Goal: Complete application form

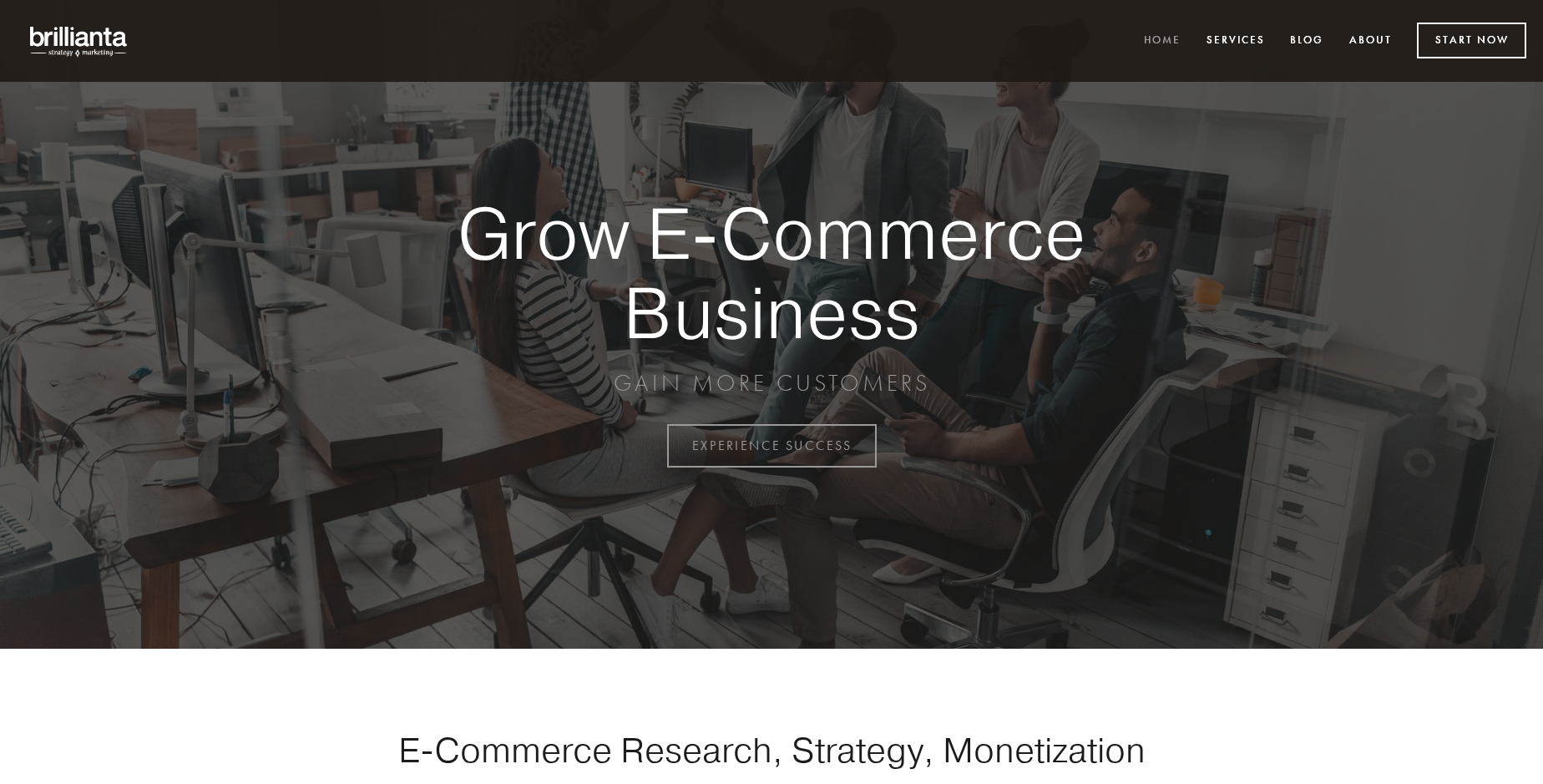
scroll to position [4377, 0]
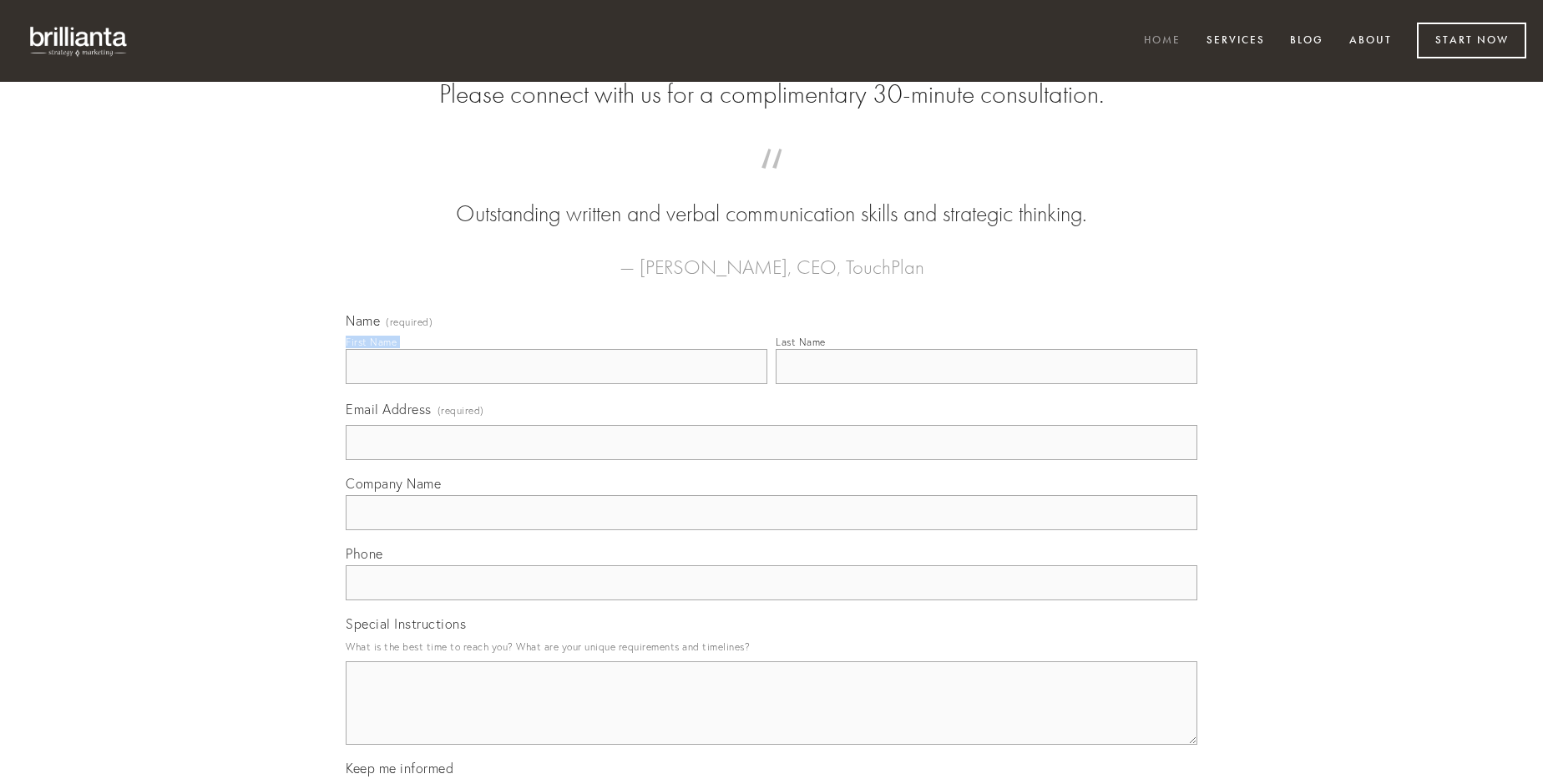
type input "[PERSON_NAME]"
click at [986, 384] on input "Last Name" at bounding box center [987, 366] width 422 height 35
type input "[PERSON_NAME]"
click at [772, 460] on input "Email Address (required)" at bounding box center [771, 442] width 851 height 35
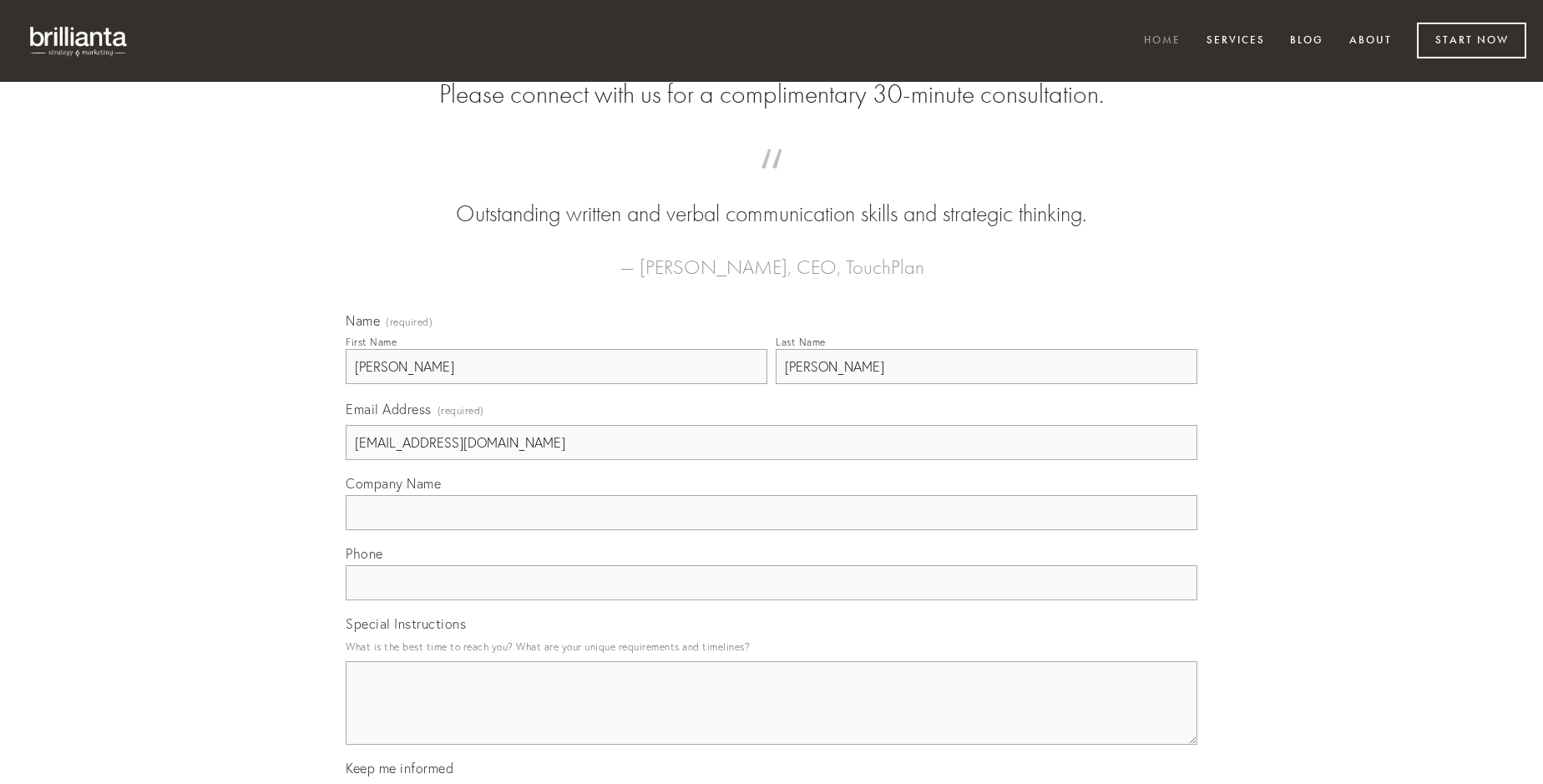
type input "[EMAIL_ADDRESS][DOMAIN_NAME]"
click at [772, 530] on input "Company Name" at bounding box center [771, 512] width 851 height 35
type input "tantillus"
click at [772, 600] on input "text" at bounding box center [771, 582] width 851 height 35
click at [772, 719] on textarea "Special Instructions" at bounding box center [771, 702] width 851 height 83
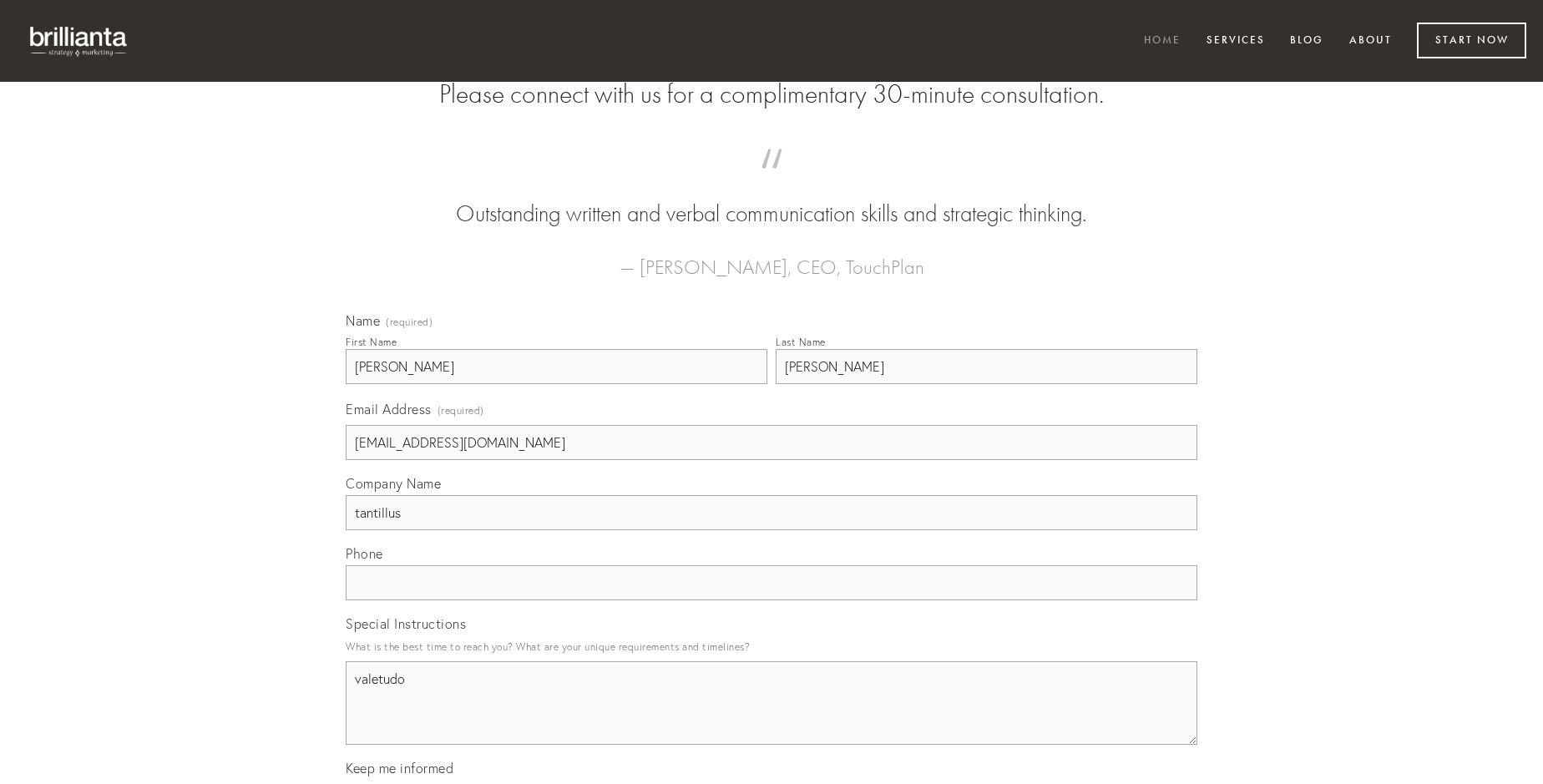
type textarea "valetudo"
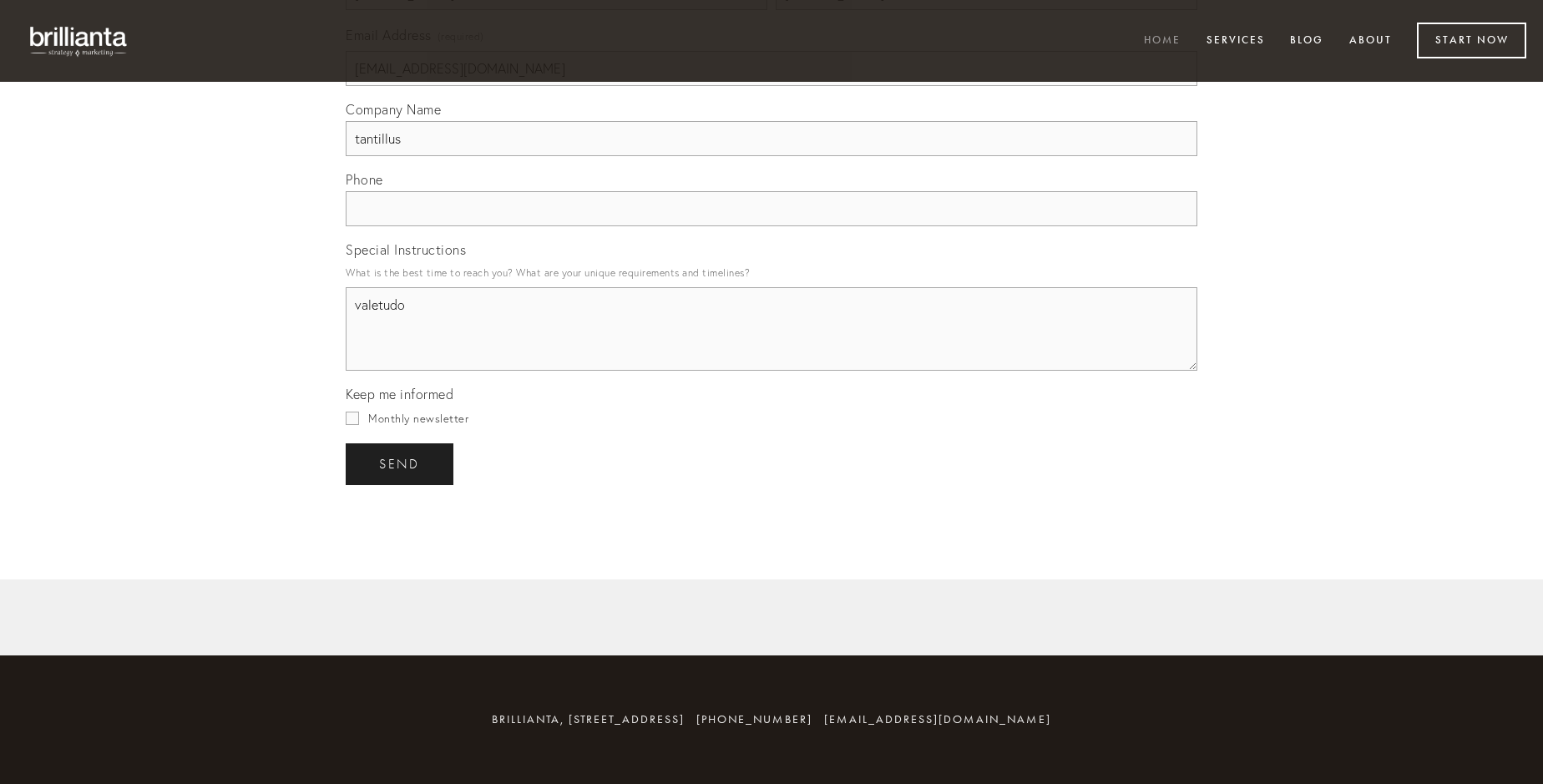
click at [401, 464] on span "send" at bounding box center [400, 464] width 41 height 15
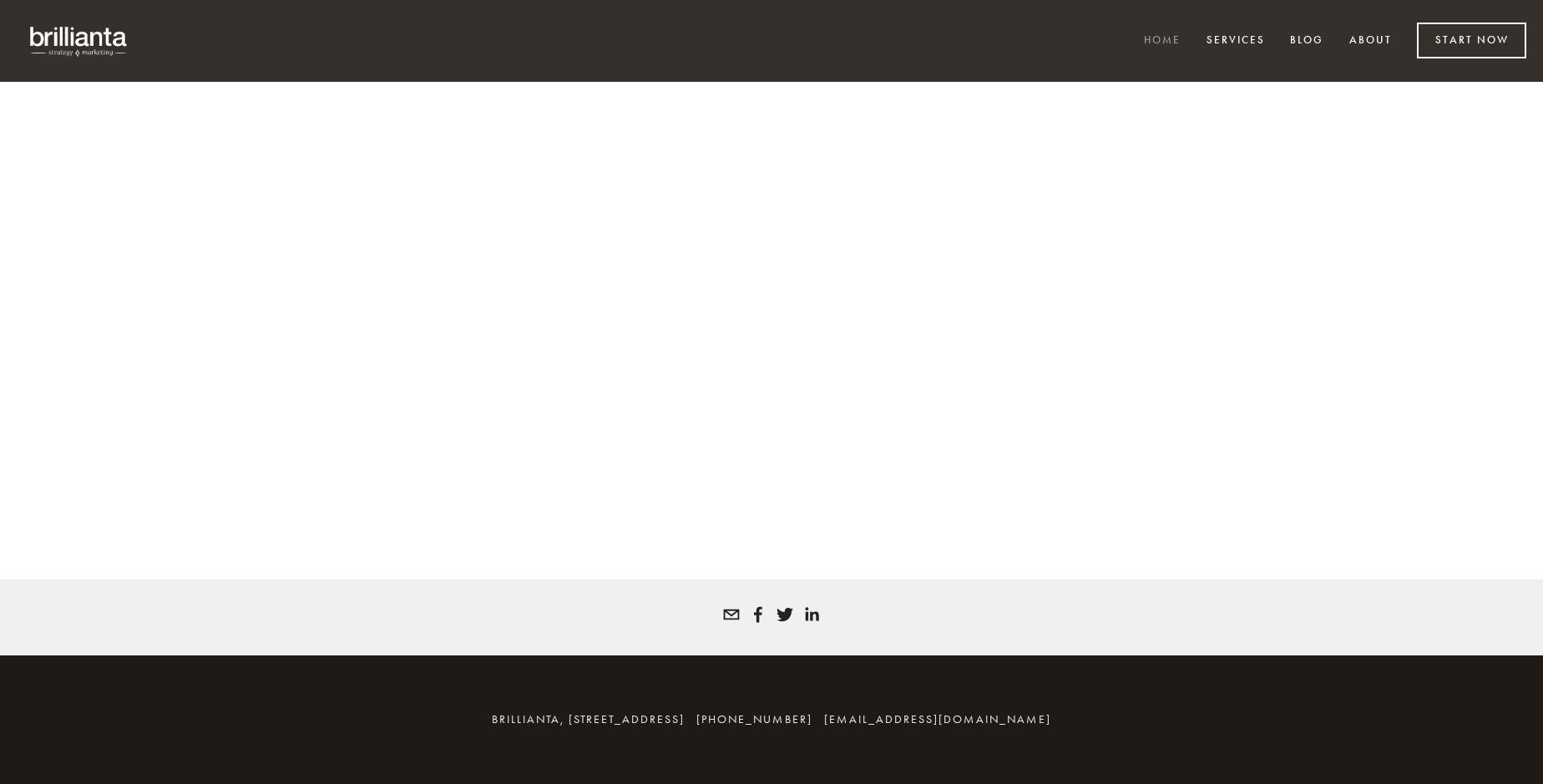
scroll to position [4355, 0]
